Goal: Complete application form

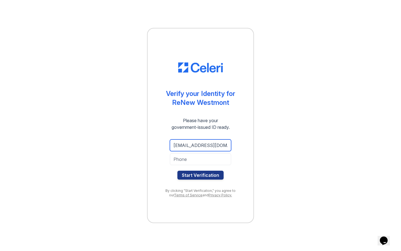
type input "[EMAIL_ADDRESS][DOMAIN_NAME]"
type input "M"
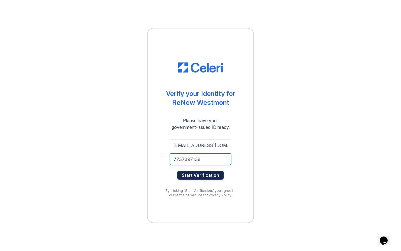
type input "7737397138"
click at [208, 175] on button "Start Verification" at bounding box center [201, 175] width 46 height 9
